Goal: Check status: Check status

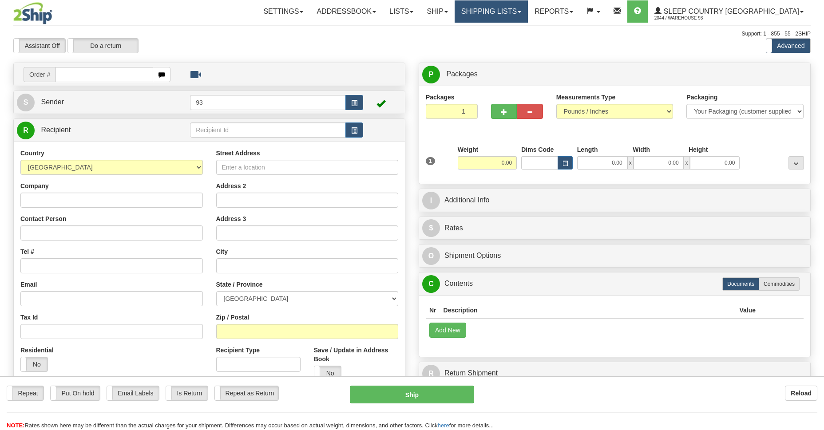
click at [553, 13] on div "Toggle navigation Settings Shipping Preferences Fields Preferences New" at bounding box center [412, 250] width 824 height 500
click at [528, 8] on link "Shipping lists" at bounding box center [491, 11] width 73 height 22
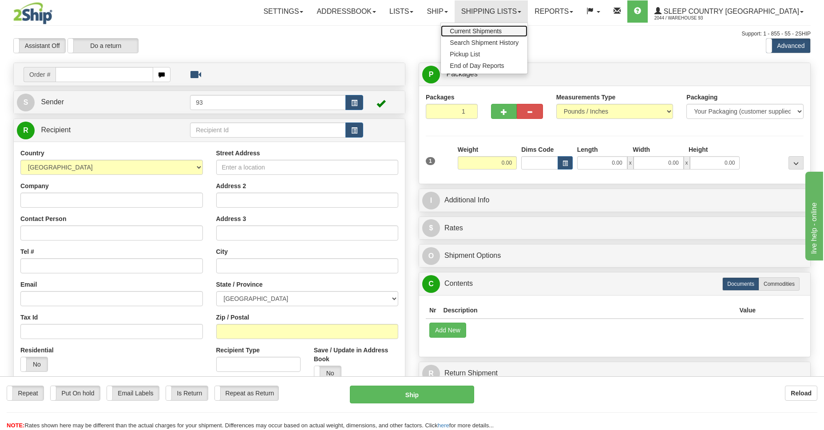
click at [502, 32] on span "Current Shipments" at bounding box center [476, 31] width 52 height 7
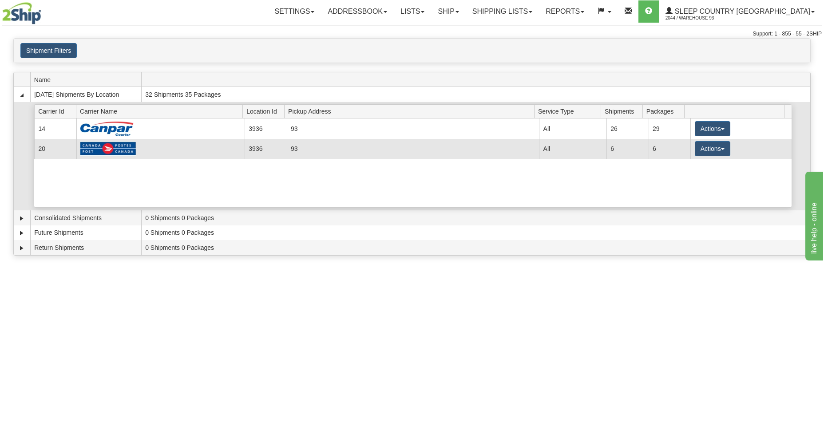
click at [144, 153] on td at bounding box center [160, 149] width 168 height 20
click at [701, 145] on button "Actions" at bounding box center [713, 148] width 36 height 15
click at [688, 167] on span "Details" at bounding box center [680, 165] width 24 height 6
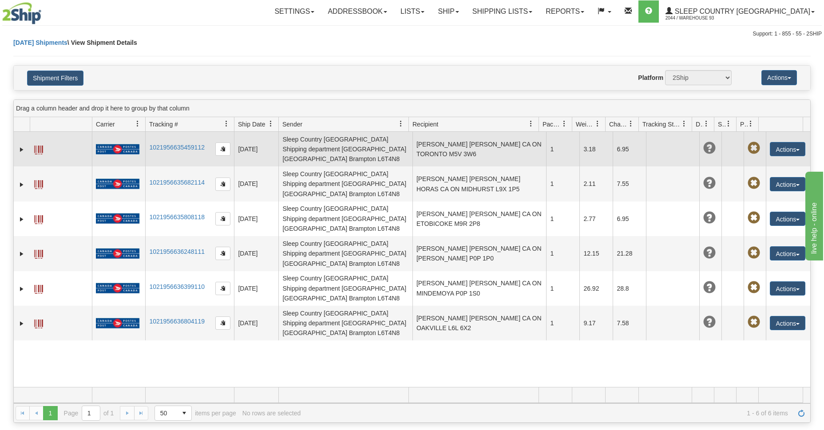
click at [45, 146] on td at bounding box center [61, 149] width 62 height 35
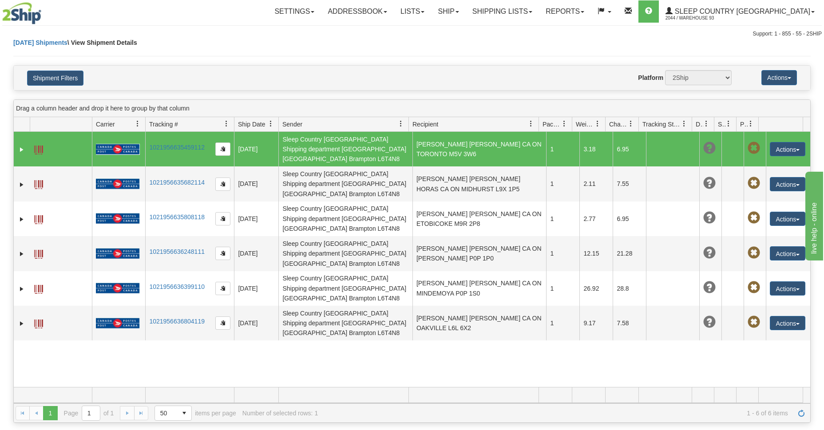
click at [42, 146] on span at bounding box center [38, 150] width 9 height 9
click at [718, 5] on link "Sleep Country Canada 2044 / Warehouse 93" at bounding box center [740, 11] width 163 height 22
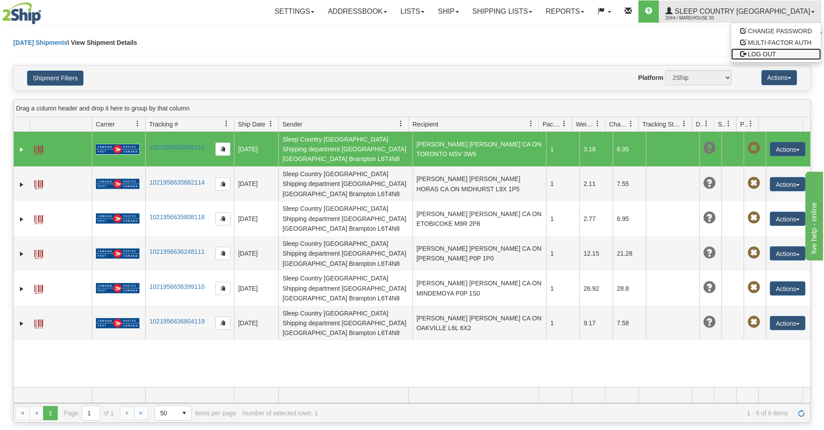
click at [769, 54] on span "LOG OUT" at bounding box center [762, 54] width 28 height 7
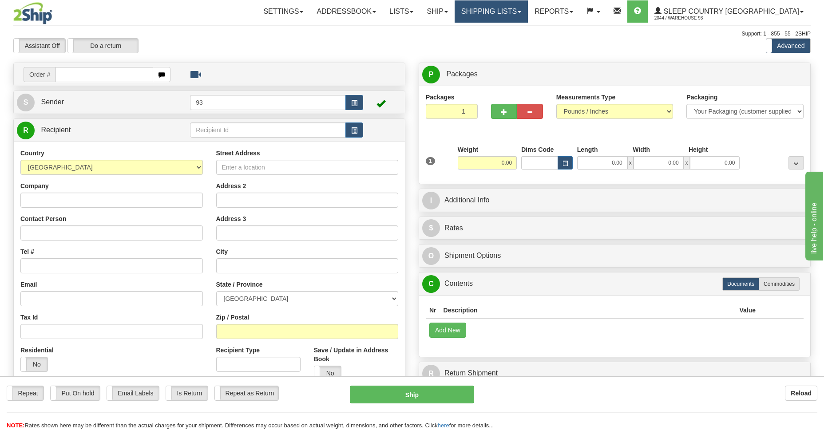
click at [508, 12] on link "Shipping lists" at bounding box center [491, 11] width 73 height 22
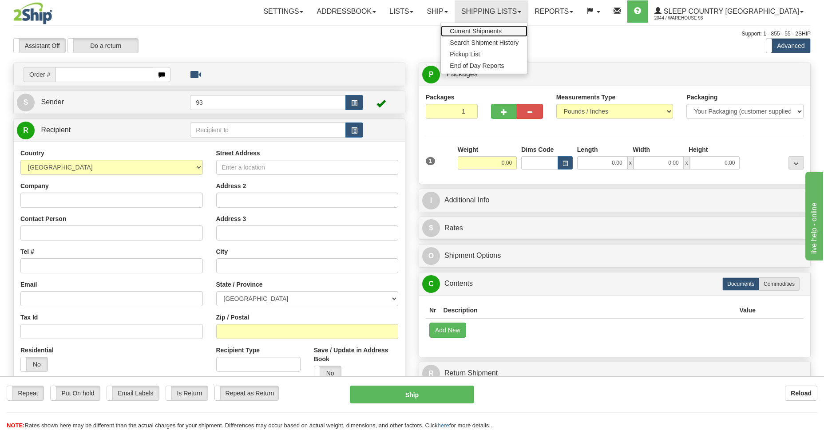
click at [502, 30] on span "Current Shipments" at bounding box center [476, 31] width 52 height 7
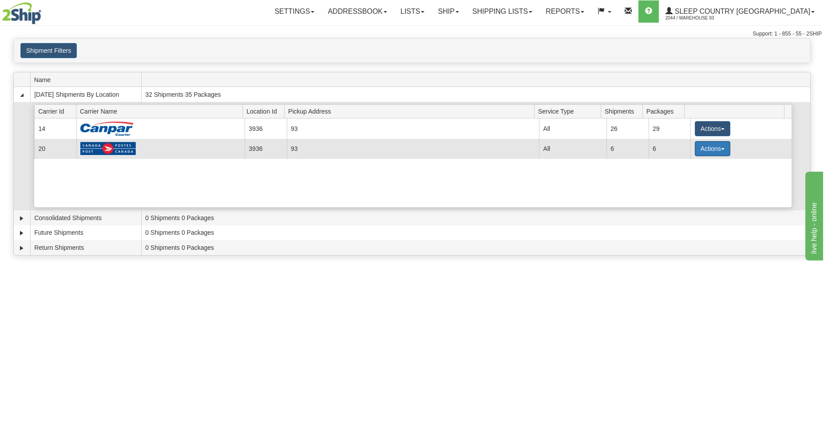
click at [701, 152] on button "Actions" at bounding box center [713, 148] width 36 height 15
click at [698, 167] on link "Details" at bounding box center [694, 166] width 71 height 12
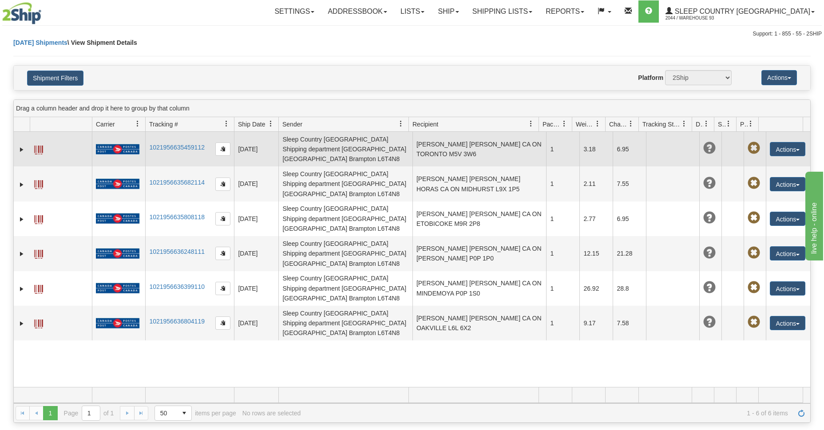
click at [33, 143] on td at bounding box center [61, 149] width 62 height 35
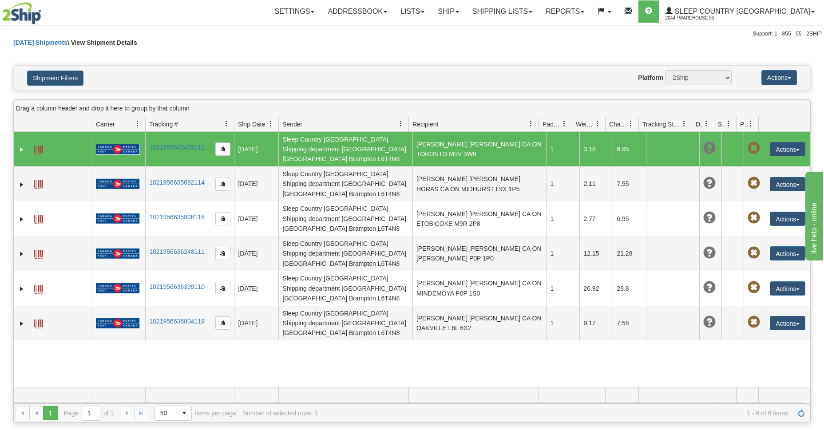
click at [36, 146] on span at bounding box center [38, 150] width 9 height 9
click at [767, 12] on span "Sleep Country [GEOGRAPHIC_DATA]" at bounding box center [742, 12] width 138 height 8
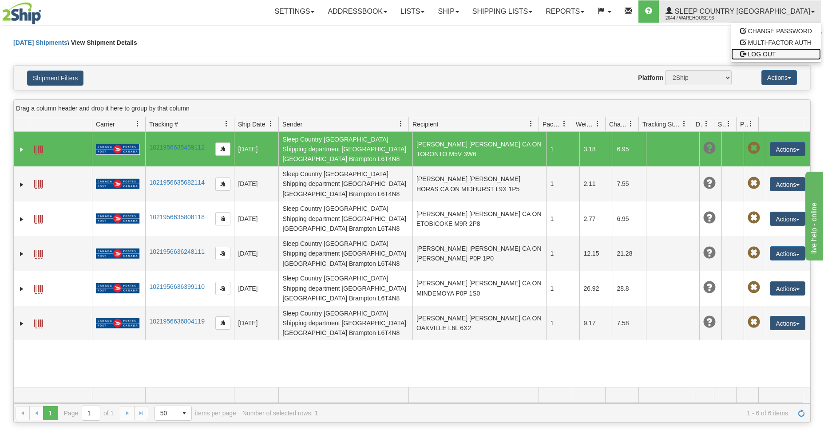
click at [768, 58] on link "LOG OUT" at bounding box center [777, 54] width 90 height 12
